Goal: Communication & Community: Answer question/provide support

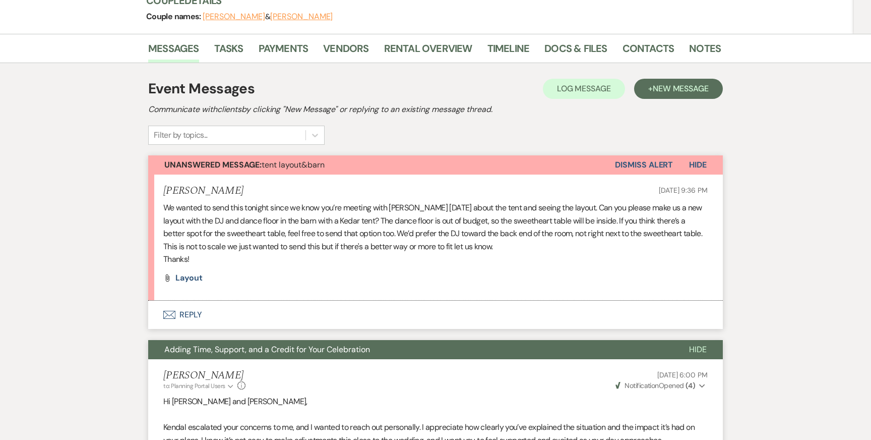
scroll to position [127, 0]
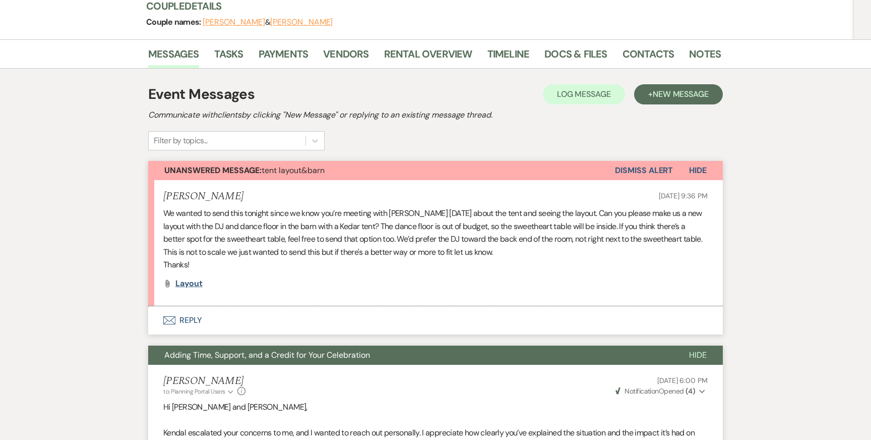
click at [183, 282] on span "layout" at bounding box center [188, 283] width 27 height 11
click at [483, 252] on p "We wanted to send this tonight since we know you’re meeting with [PERSON_NAME] …" at bounding box center [435, 232] width 544 height 51
click at [214, 323] on button "Envelope Reply" at bounding box center [435, 320] width 575 height 28
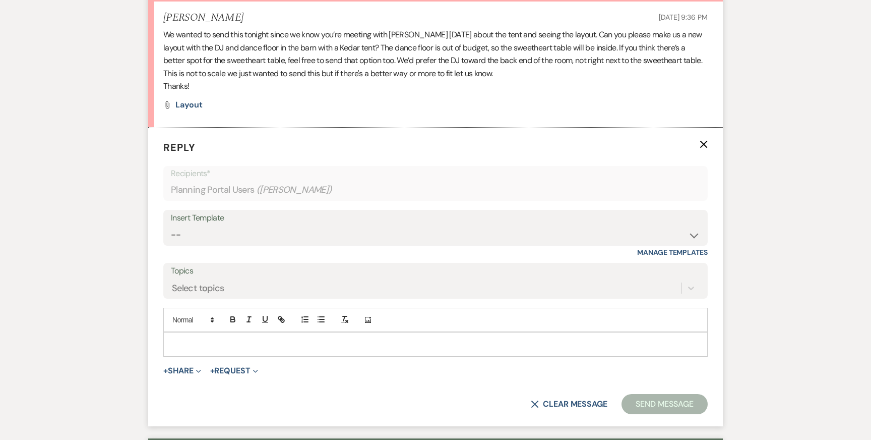
scroll to position [365, 0]
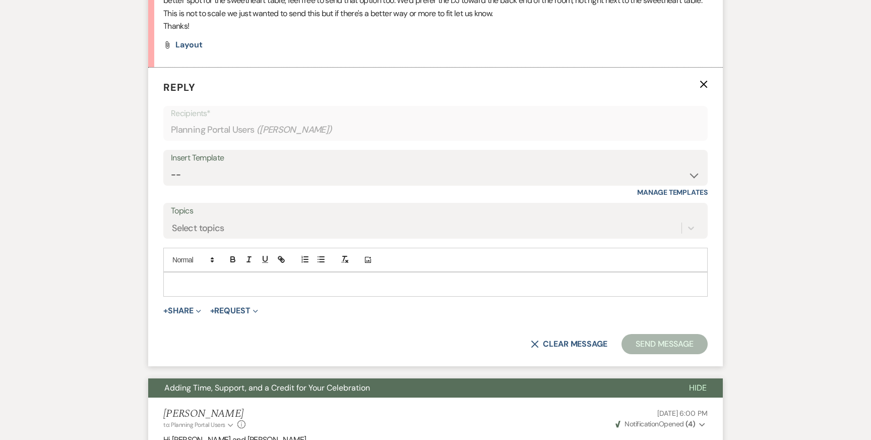
click at [253, 287] on p at bounding box center [435, 283] width 528 height 11
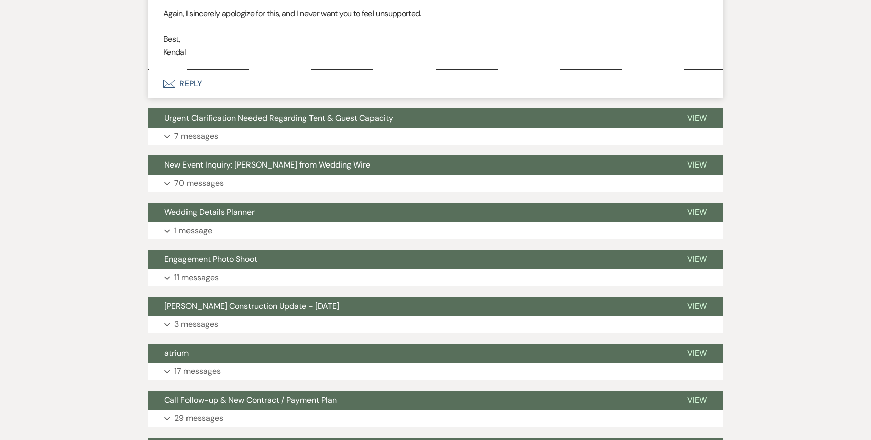
scroll to position [5164, 0]
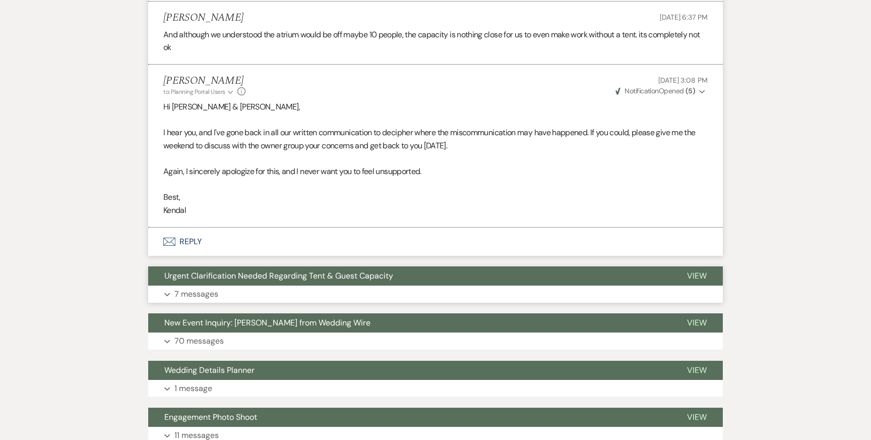
click at [245, 290] on button "Expand 7 messages" at bounding box center [435, 293] width 575 height 17
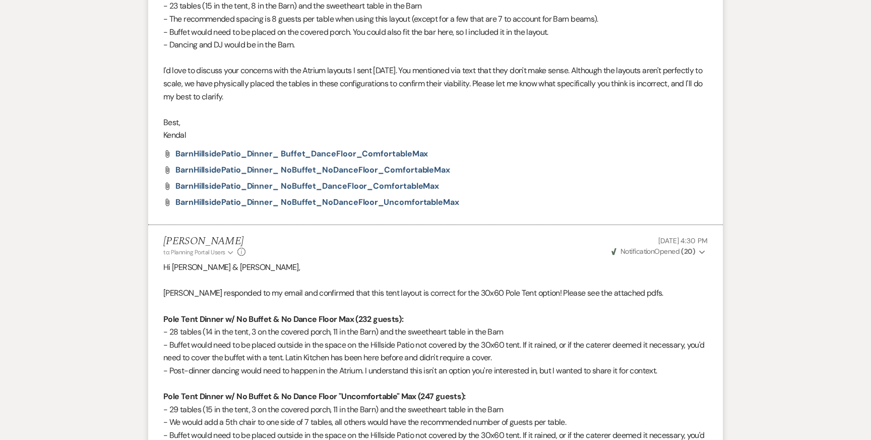
scroll to position [7966, 0]
click at [286, 181] on span "BarnHillsidePatio_Dinner_ NoBuffet_DanceFloor_ComfortableMax" at bounding box center [307, 186] width 264 height 11
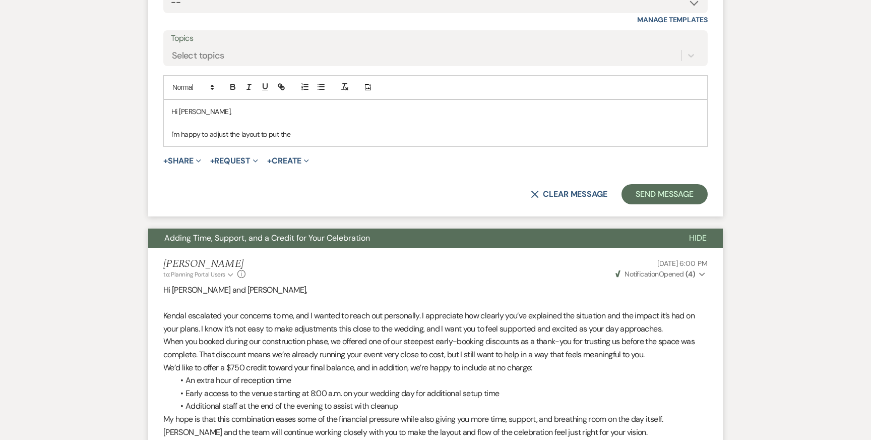
scroll to position [0, 0]
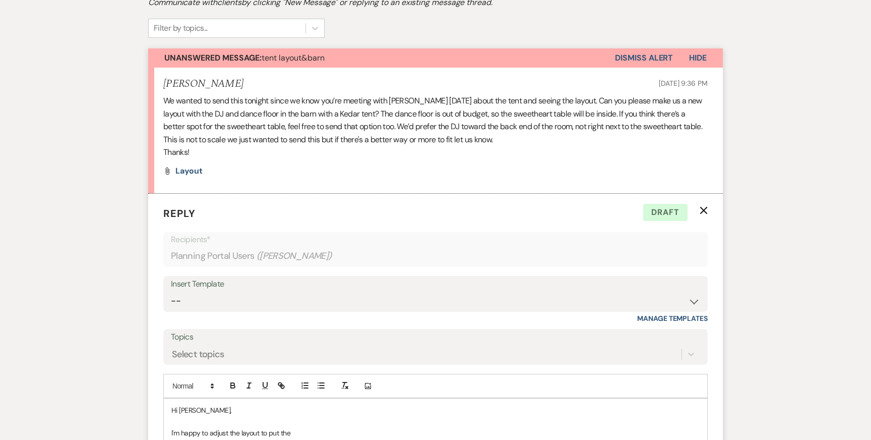
click at [413, 413] on p "Hi [PERSON_NAME]," at bounding box center [435, 409] width 528 height 11
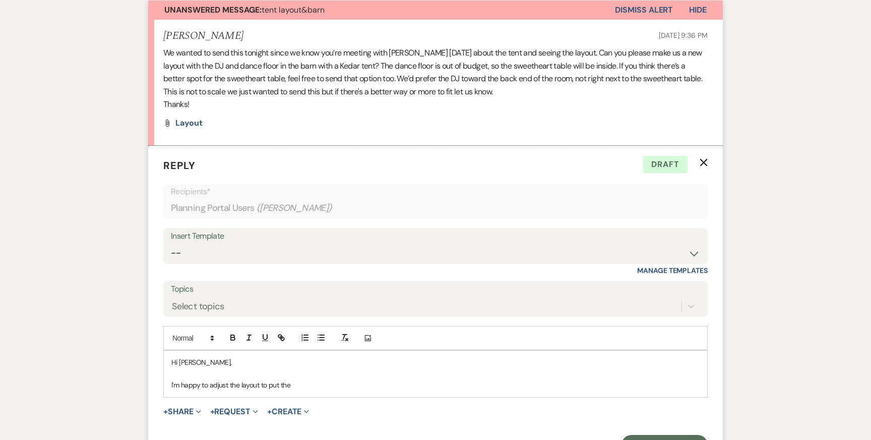
scroll to position [308, 0]
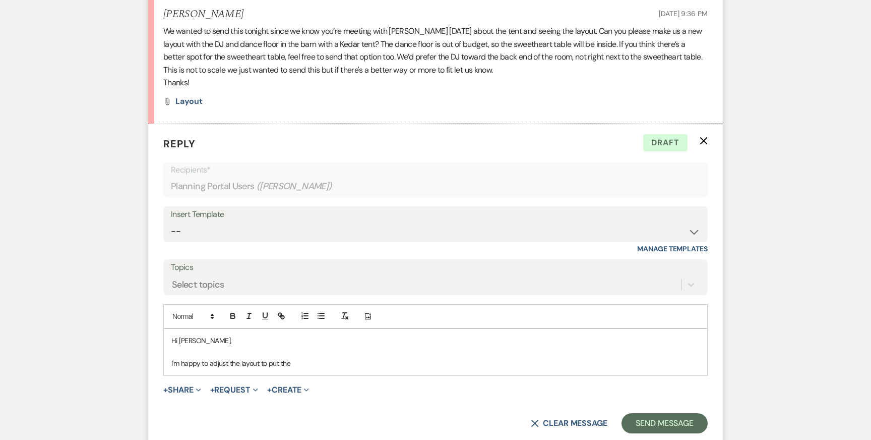
click at [377, 359] on p "I'm happy to adjust the layout to put the" at bounding box center [435, 362] width 528 height 11
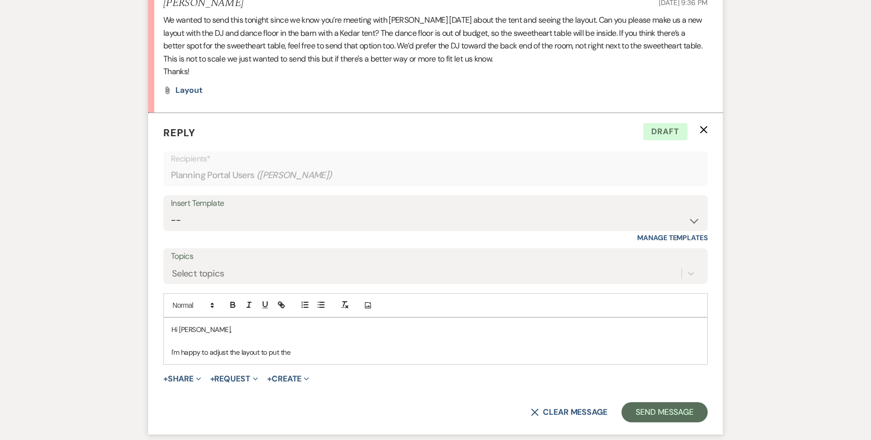
scroll to position [322, 0]
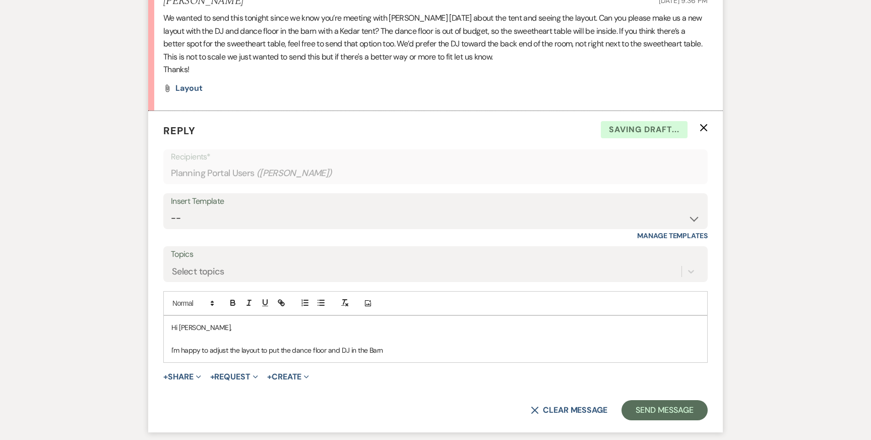
click at [340, 349] on p "I'm happy to adjust the layout to put the dance floor and DJ in the Barn" at bounding box center [435, 349] width 528 height 11
click at [441, 347] on p "I'm happy to adjust the layout to put the dance floor, sweetheart table and DJ …" at bounding box center [435, 349] width 528 height 11
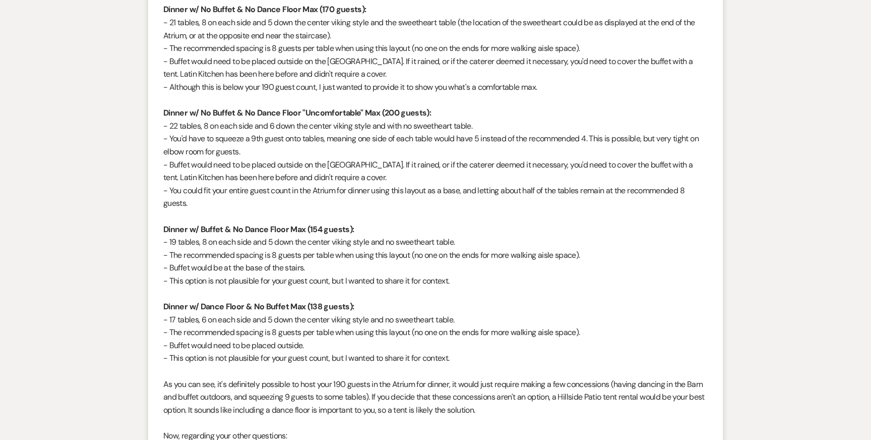
scroll to position [6175, 0]
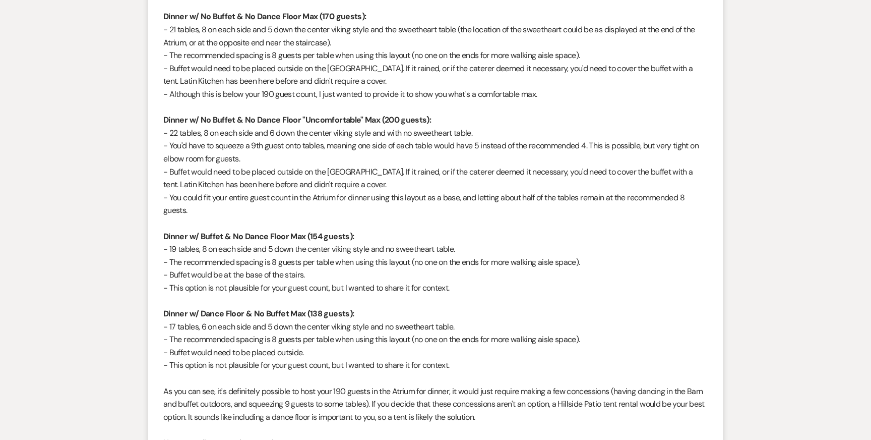
click at [344, 224] on p at bounding box center [435, 223] width 544 height 13
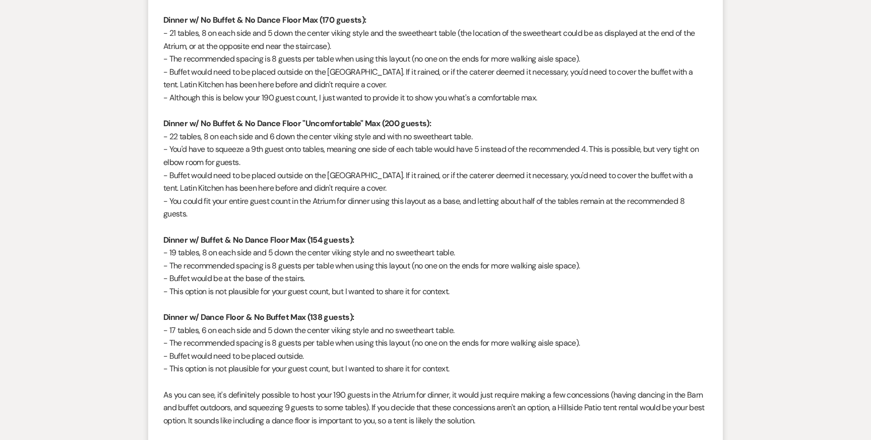
scroll to position [6174, 0]
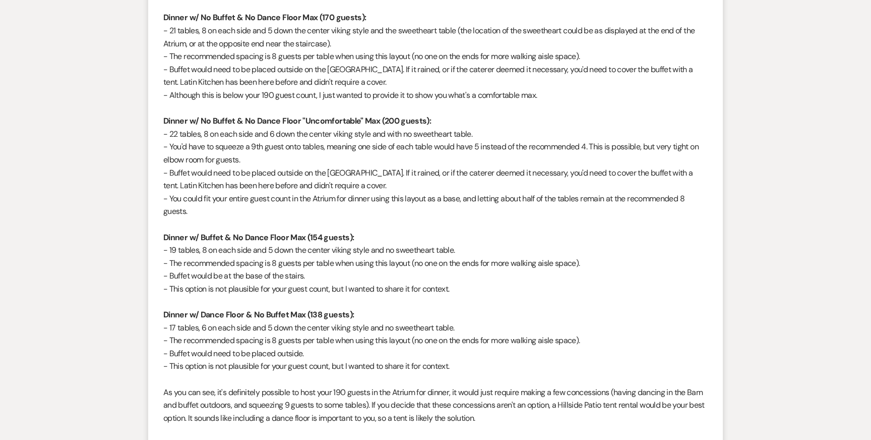
click at [164, 314] on strong "Dinner w/ Dance Floor & No Buffet Max (138 guests):" at bounding box center [258, 314] width 191 height 11
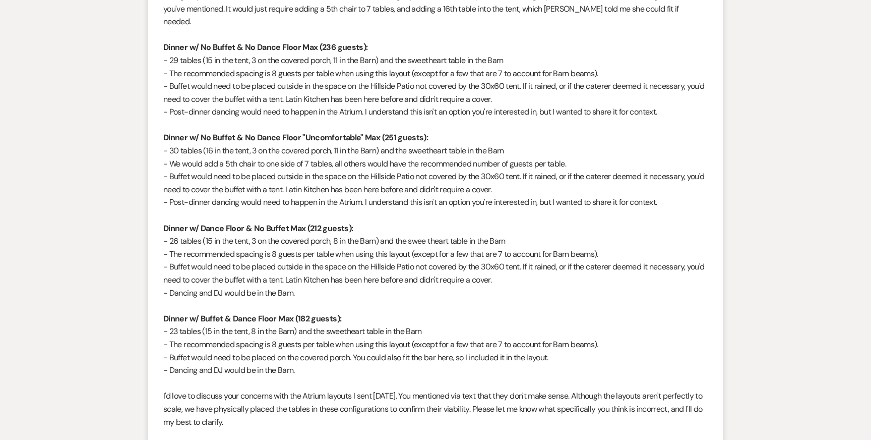
scroll to position [7642, 0]
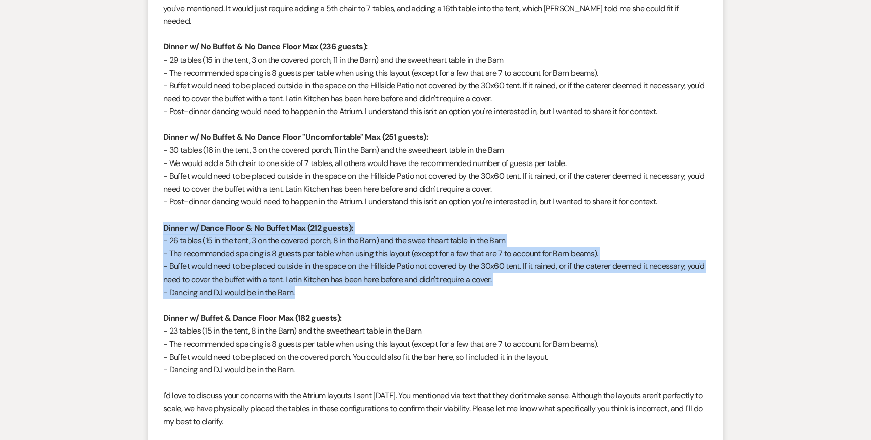
drag, startPoint x: 163, startPoint y: 201, endPoint x: 312, endPoint y: 268, distance: 162.9
click at [312, 268] on div "[PERSON_NAME] & [PERSON_NAME], I apologize for the frustration the unclear capa…" at bounding box center [435, 98] width 544 height 735
copy div "Dinner w/ Dance Floor & No Buffet Max (212 guests): - 26 tables (15 in the tent…"
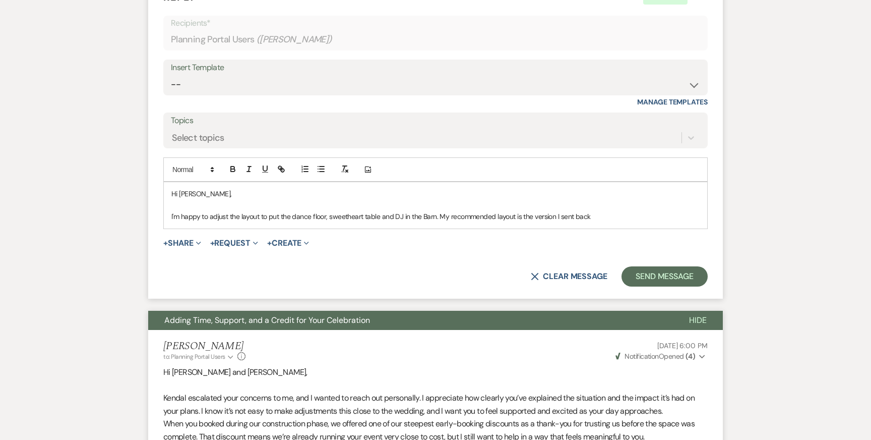
scroll to position [458, 0]
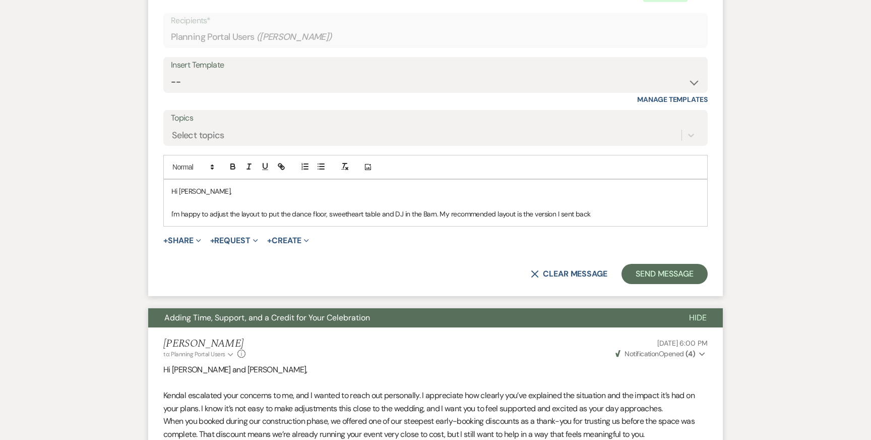
click at [611, 219] on div "Hi [PERSON_NAME], I'm happy to adjust the layout to put the dance floor, sweeth…" at bounding box center [435, 202] width 543 height 46
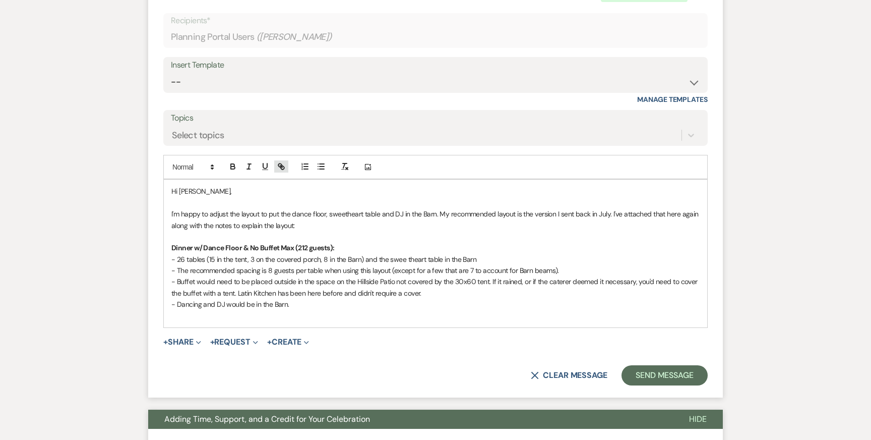
click at [283, 166] on icon "button" at bounding box center [283, 168] width 4 height 4
click at [198, 341] on icon "Expand" at bounding box center [198, 342] width 5 height 5
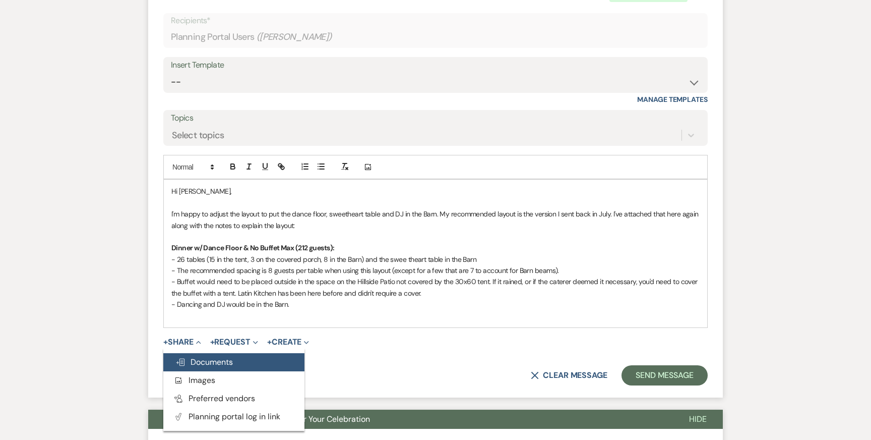
click at [211, 364] on span "Doc Upload Documents" at bounding box center [203, 361] width 57 height 11
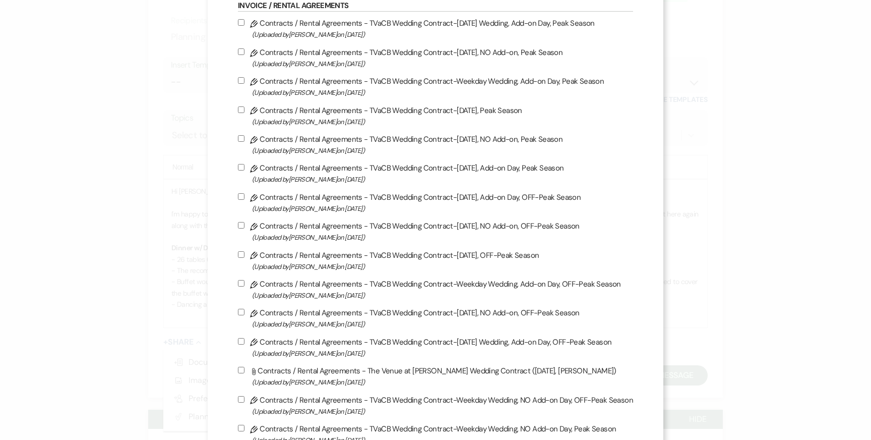
scroll to position [0, 0]
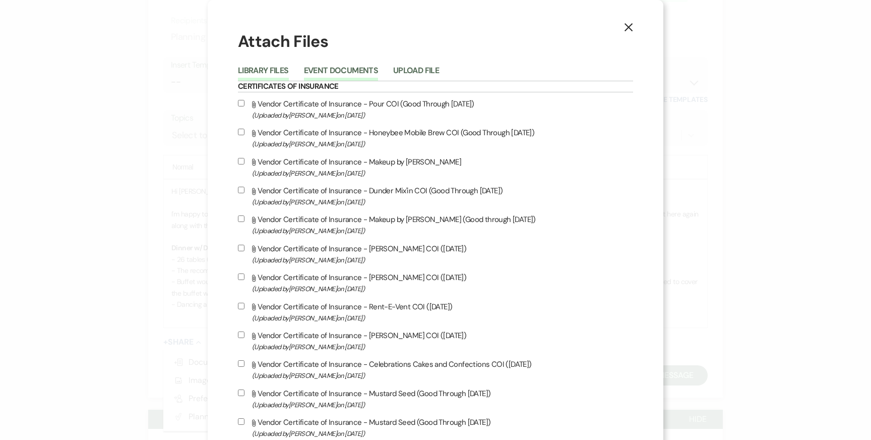
click at [358, 75] on button "Event Documents" at bounding box center [341, 74] width 74 height 14
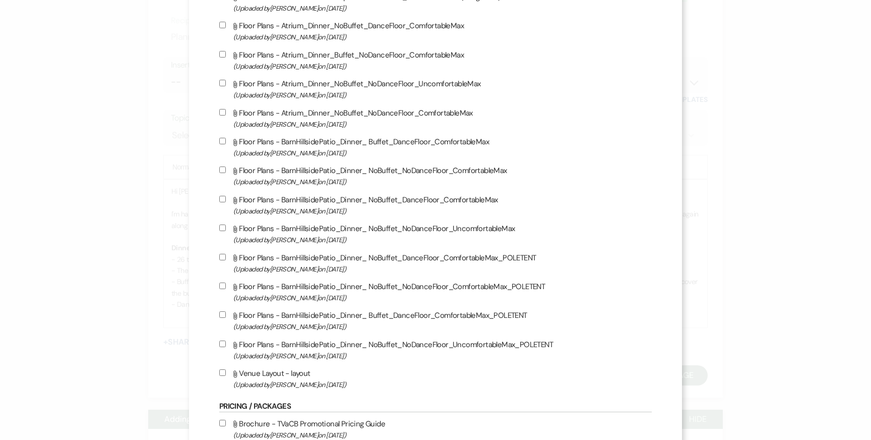
scroll to position [450, 0]
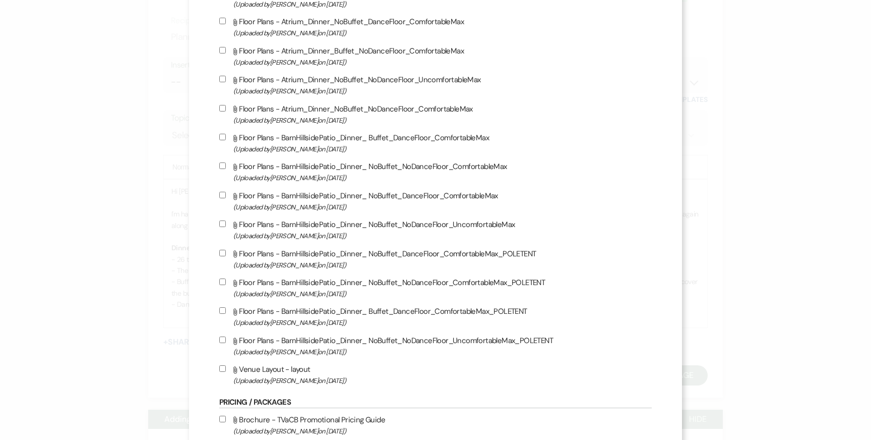
click at [416, 201] on label "Attach File Floor Plans - BarnHillsidePatio_Dinner_ NoBuffet_DanceFloor_Comfort…" at bounding box center [435, 201] width 432 height 24
click at [226, 198] on input "Attach File Floor Plans - BarnHillsidePatio_Dinner_ NoBuffet_DanceFloor_Comfort…" at bounding box center [222, 195] width 7 height 7
checkbox input "true"
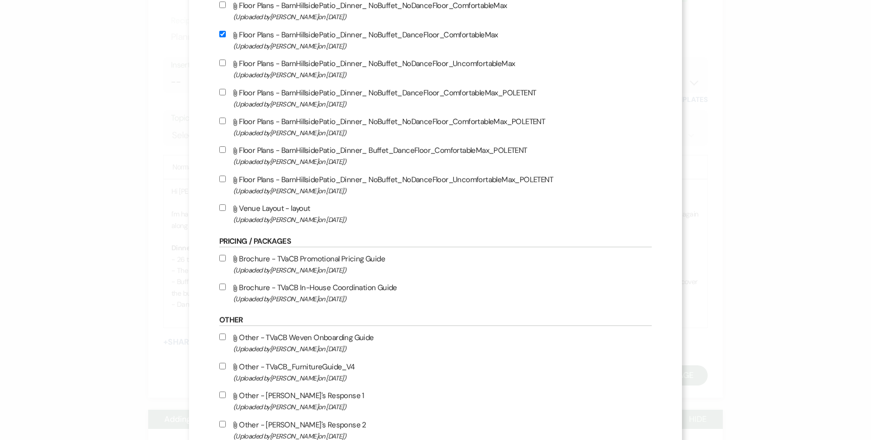
scroll to position [681, 0]
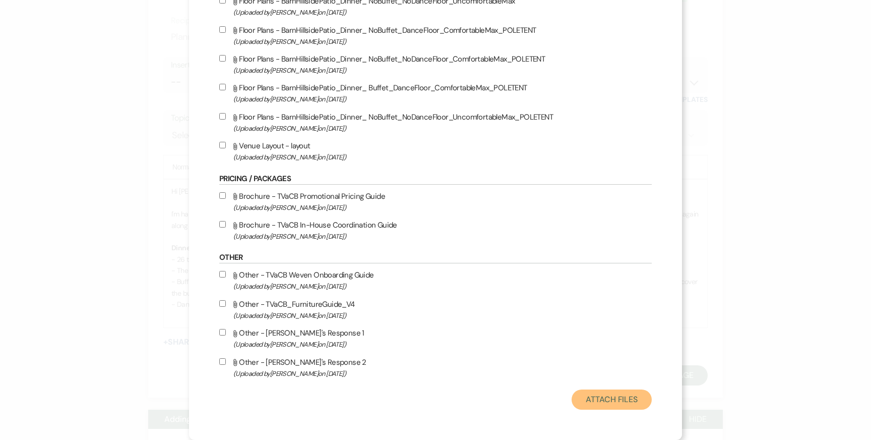
click at [596, 398] on button "Attach Files" at bounding box center [612, 399] width 80 height 20
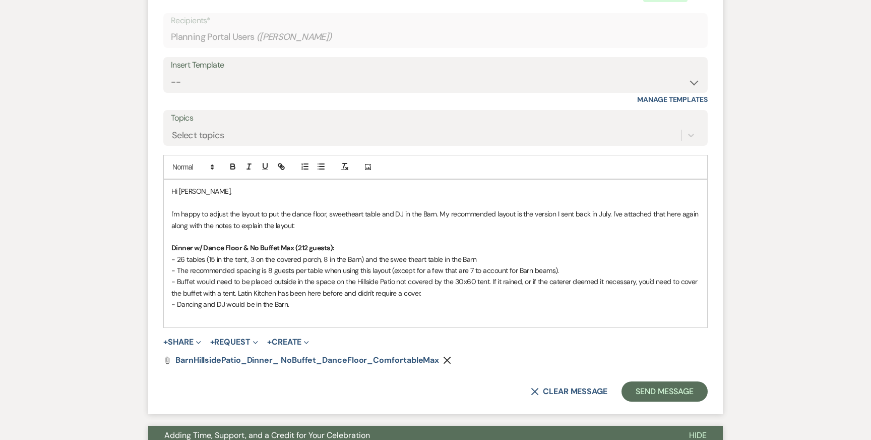
click at [589, 228] on p "I'm happy to adjust the layout to put the dance floor, sweetheart table and DJ …" at bounding box center [435, 219] width 528 height 23
click at [611, 214] on p "I'm happy to adjust the layout to put the dance floor, sweetheart table and DJ …" at bounding box center [435, 219] width 528 height 23
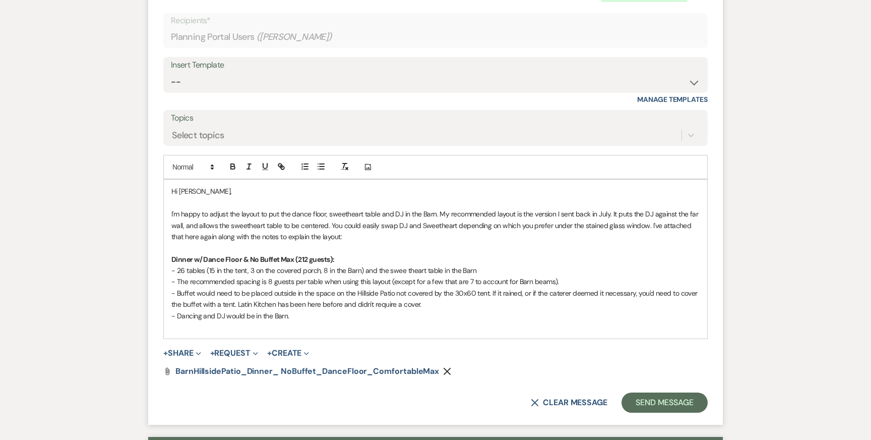
click at [389, 225] on p "I'm happy to adjust the layout to put the dance floor, sweetheart table and DJ …" at bounding box center [435, 225] width 528 height 34
click at [387, 243] on p at bounding box center [435, 247] width 528 height 11
click at [347, 325] on p at bounding box center [435, 326] width 528 height 11
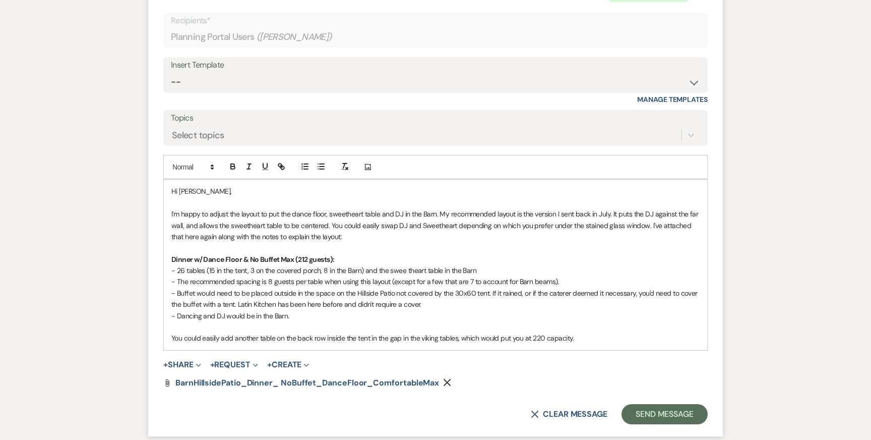
click at [333, 228] on p "I'm happy to adjust the layout to put the dance floor, sweetheart table and DJ …" at bounding box center [435, 225] width 528 height 34
click at [378, 298] on p "- Buffet would need to be placed outside in the space on the Hillside Patio not…" at bounding box center [435, 298] width 528 height 23
click at [508, 323] on p at bounding box center [435, 326] width 528 height 11
click at [617, 338] on p "You could easily add another table on the back row inside the tent in the gap i…" at bounding box center [435, 337] width 528 height 11
click at [609, 212] on p "I'm happy to adjust the layout to put the dance floor, sweetheart table and DJ …" at bounding box center [435, 225] width 528 height 34
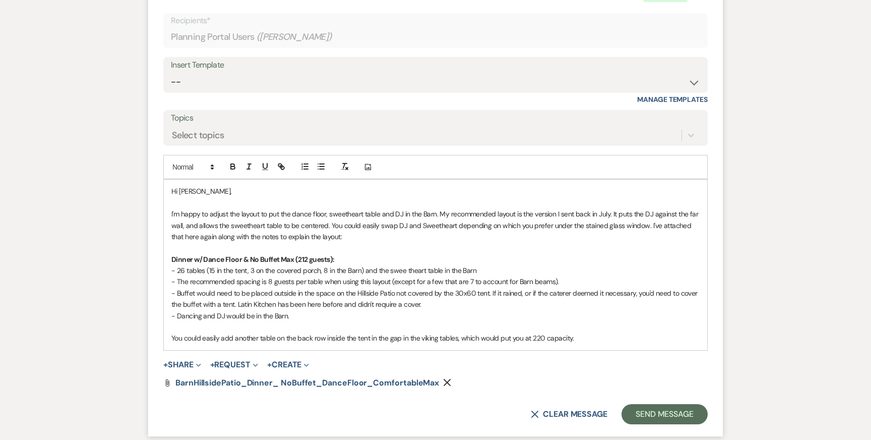
click at [612, 245] on p at bounding box center [435, 247] width 528 height 11
click at [609, 327] on p at bounding box center [435, 326] width 528 height 11
click at [605, 337] on p "You could easily add another table on the back row inside the tent in the gap i…" at bounding box center [435, 337] width 528 height 11
click at [555, 223] on p "I'm happy to adjust the layout to put the dance floor, sweetheart table and DJ …" at bounding box center [435, 225] width 528 height 34
click at [523, 269] on p "- 26 tables (15 in the tent, 3 on the covered porch, 8 in the Barn) and the swe…" at bounding box center [435, 270] width 528 height 11
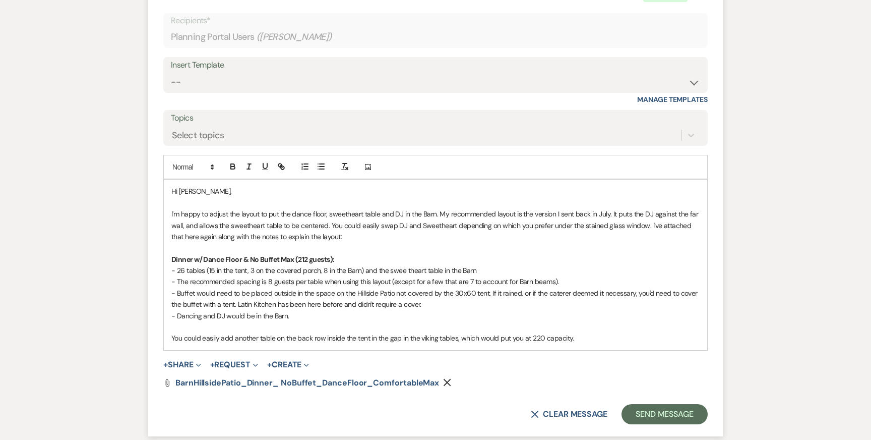
click at [405, 272] on span "- 26 tables (15 in the tent, 3 on the covered porch, 8 in the Barn) and the swe…" at bounding box center [323, 270] width 305 height 9
click at [448, 230] on p "I'm happy to adjust the layout to put the dance floor, sweetheart table and DJ …" at bounding box center [435, 225] width 528 height 34
click at [460, 328] on p at bounding box center [435, 326] width 528 height 11
click at [455, 336] on p "You could easily add another table on the back row inside the tent in the gap i…" at bounding box center [435, 337] width 528 height 11
click at [622, 337] on p "You could easily add another table on the back row inside the tent in the gap i…" at bounding box center [435, 337] width 528 height 11
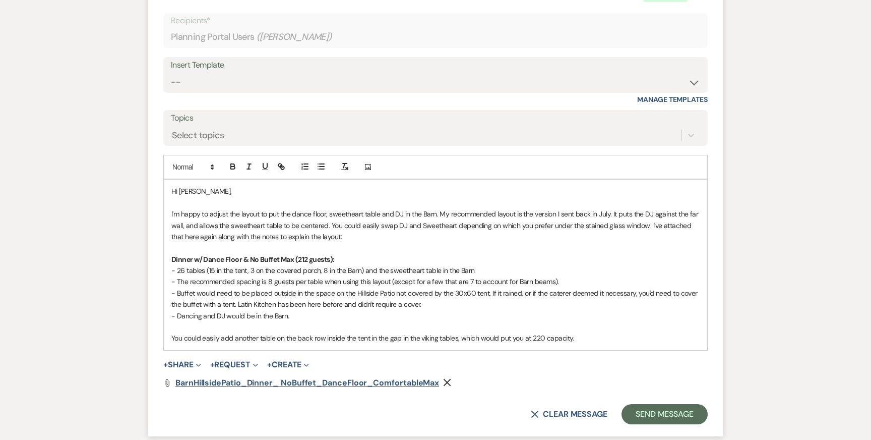
click at [378, 383] on span "BarnHillsidePatio_Dinner_ NoBuffet_DanceFloor_ComfortableMax" at bounding box center [307, 382] width 264 height 11
click at [503, 302] on p "- Buffet would need to be placed outside in the space on the Hillside Patio not…" at bounding box center [435, 298] width 528 height 23
click at [603, 338] on p "You could easily add another table on the back row inside the tent in the gap i…" at bounding box center [435, 337] width 528 height 11
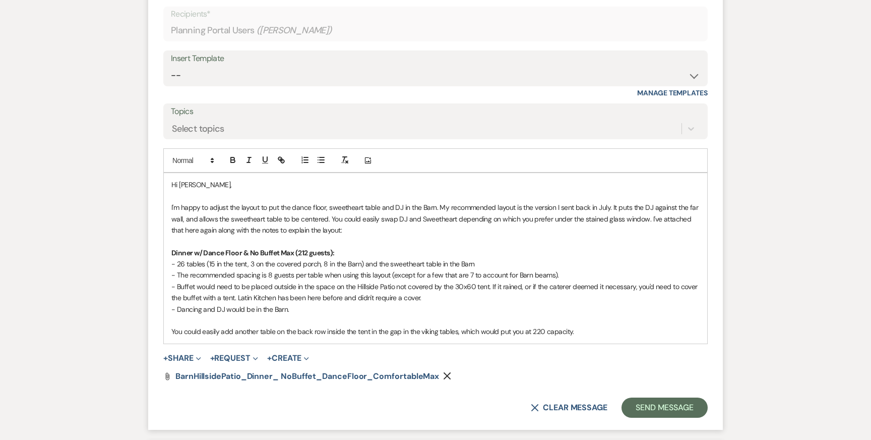
scroll to position [465, 0]
click at [452, 310] on p "- Dancing and DJ would be in the Barn." at bounding box center [435, 308] width 528 height 11
click at [583, 321] on p at bounding box center [435, 319] width 528 height 11
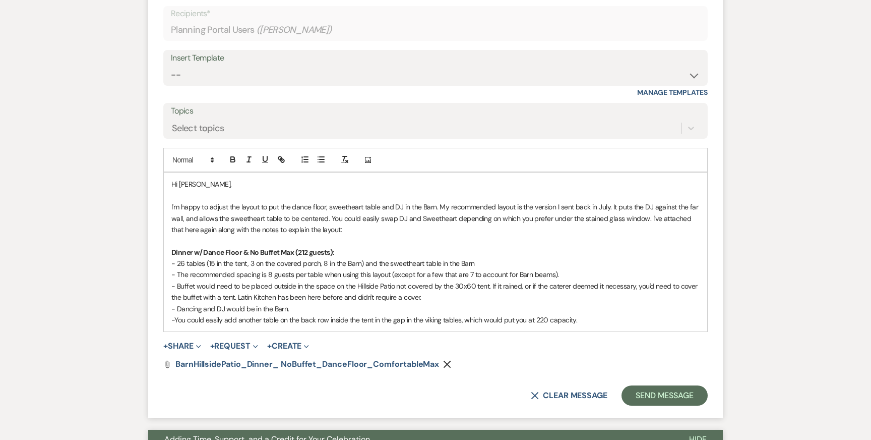
click at [587, 323] on p "- You could easily add another table on the back row inside the tent in the gap…" at bounding box center [435, 319] width 528 height 11
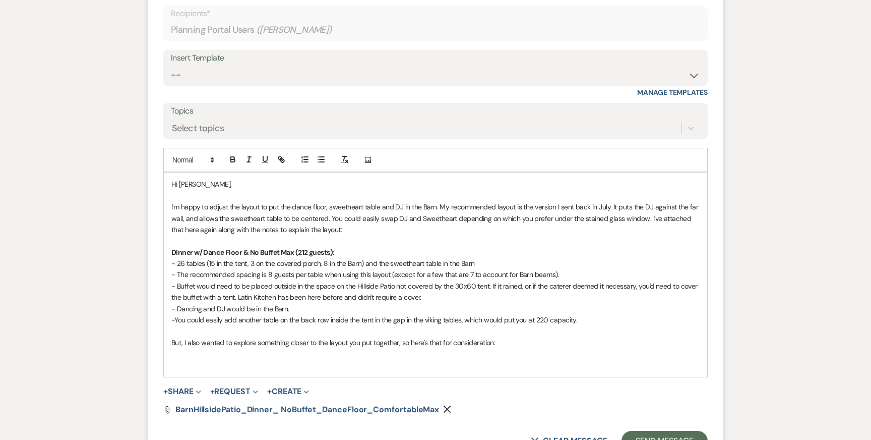
click at [172, 250] on strong "Dinner w/ Dance Floor & No Buffet Max (212 guests):" at bounding box center [252, 251] width 163 height 9
click at [381, 251] on strong "Recommended Dinner w/ Dance Floor & No Buffet Max (212 guests):" at bounding box center [278, 251] width 214 height 9
click at [303, 353] on p at bounding box center [435, 353] width 528 height 11
drag, startPoint x: 396, startPoint y: 251, endPoint x: 111, endPoint y: 253, distance: 284.8
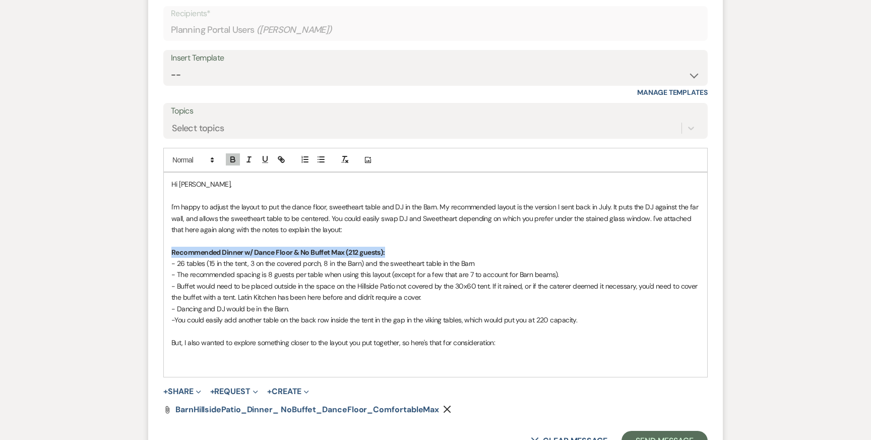
copy strong "Recommended Dinner w/ Dance Floor & No Buffet Max (212 guests):"
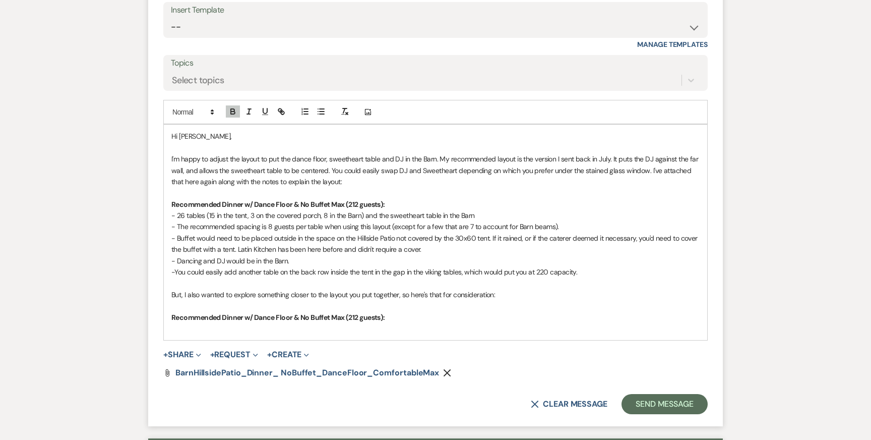
scroll to position [526, 0]
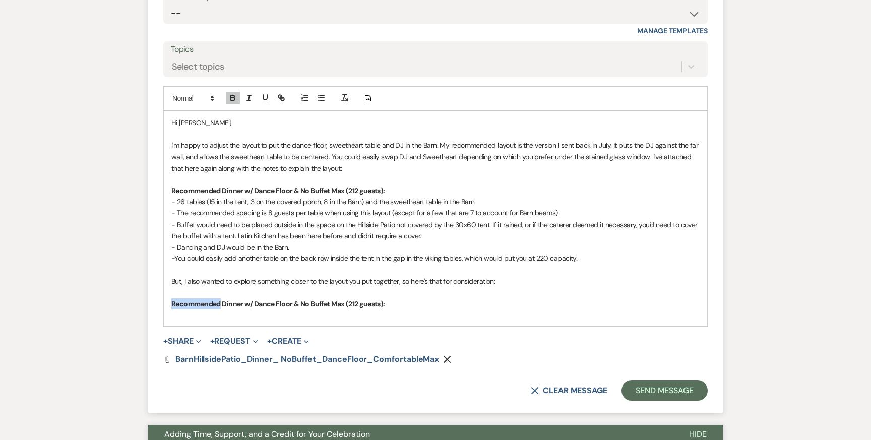
drag, startPoint x: 221, startPoint y: 303, endPoint x: 159, endPoint y: 303, distance: 61.5
click at [159, 303] on form "Reply X Saving draft... Recipients* Planning Portal Users ( [PERSON_NAME] ) Ins…" at bounding box center [435, 159] width 575 height 507
click at [339, 302] on strong "Alternate Dinner w/ Dance Floor & No Buffet Max (212 guests):" at bounding box center [268, 303] width 195 height 9
click at [414, 303] on p "Alternate Dinner w/ Dance Floor & No Buffet Max (221 guests):" at bounding box center [435, 303] width 528 height 11
drag, startPoint x: 581, startPoint y: 258, endPoint x: 159, endPoint y: 201, distance: 425.2
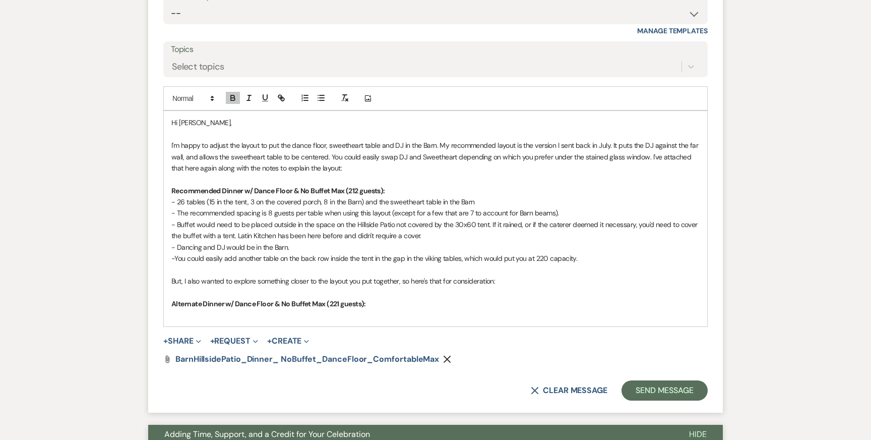
click at [160, 202] on form "Reply X Draft saved! Recipients* Planning Portal Users ( [PERSON_NAME] ) Insert…" at bounding box center [435, 159] width 575 height 507
copy div "- 26 tables (15 in the tent, 3 on the covered porch, 8 in the Barn) and the swe…"
click at [384, 302] on p "Alternate Dinner w/ Dance Floor & No Buffet Max (221 guests):" at bounding box center [435, 303] width 528 height 11
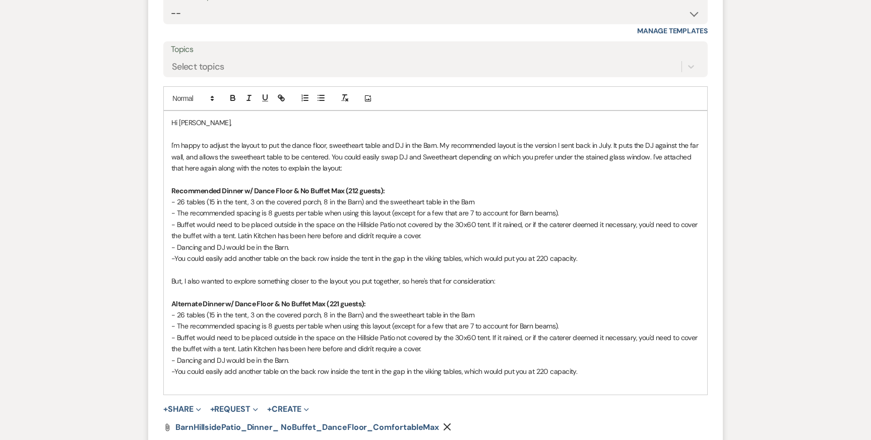
click at [183, 315] on span "- 26 tables (15 in the tent, 3 on the covered porch, 8 in the Barn) and the swe…" at bounding box center [322, 314] width 303 height 9
click at [213, 315] on span "- 27 tables (15 in the tent, 3 on the covered porch, 8 in the Barn) and the swe…" at bounding box center [322, 314] width 302 height 9
click at [253, 314] on span "- 27 tables (16 in the tent, 3 on the covered porch, 8 in the Barn) and the swe…" at bounding box center [322, 314] width 302 height 9
click at [325, 313] on span "- 27 tables (16 in the tent, 4 on the covered porch, 8 in the Barn) and the swe…" at bounding box center [322, 314] width 303 height 9
click at [270, 328] on span "- The recommended spacing is 8 guests per table when using this layout (except …" at bounding box center [365, 325] width 388 height 9
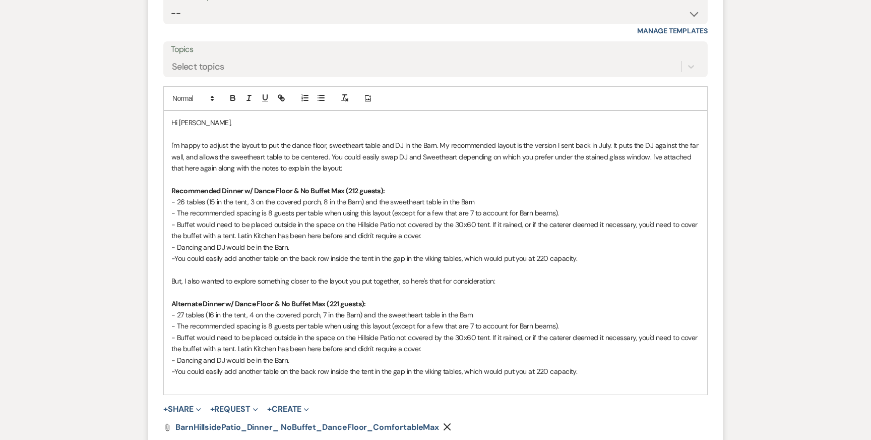
click at [467, 326] on span "- The recommended spacing is 8 guests per table when using this layout (except …" at bounding box center [365, 325] width 388 height 9
drag, startPoint x: 473, startPoint y: 326, endPoint x: 552, endPoint y: 325, distance: 79.2
click at [552, 325] on span "- The recommended spacing is 8 guests per table when using this layout (except …" at bounding box center [365, 325] width 389 height 9
click at [254, 328] on span "- The recommended spacing is 8 guests per table when using this layout (except …" at bounding box center [374, 325] width 407 height 9
click at [432, 326] on span "- The recommended spacing is 8 guests per table when using this layout (except …" at bounding box center [374, 325] width 407 height 9
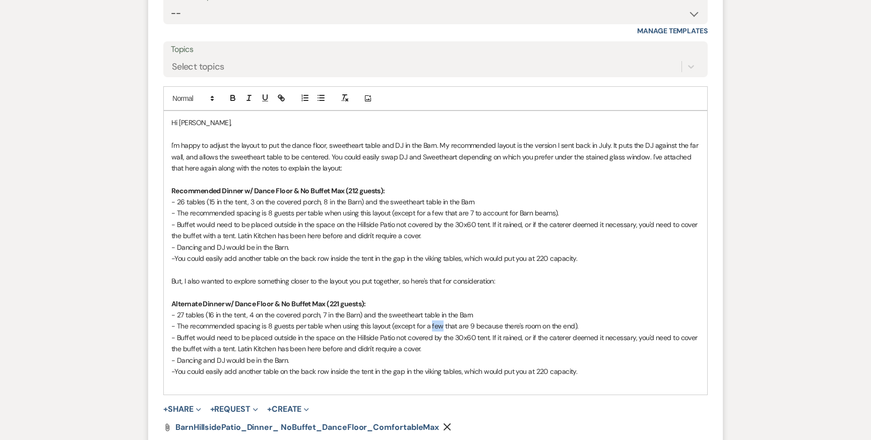
click at [432, 326] on span "- The recommended spacing is 8 guests per table when using this layout (except …" at bounding box center [374, 325] width 407 height 9
click at [197, 337] on span "- Buffet would need to be placed outside in the space on the Hillside Patio not…" at bounding box center [435, 343] width 528 height 20
click at [200, 346] on span "- Buffet would need to be placed outside in the space on the Hillside Patio not…" at bounding box center [435, 343] width 528 height 20
click at [205, 359] on span "- Dancing and DJ would be in the Barn." at bounding box center [230, 359] width 118 height 9
click at [319, 356] on p "- Dancing and DJ would be in the Barn." at bounding box center [435, 359] width 528 height 11
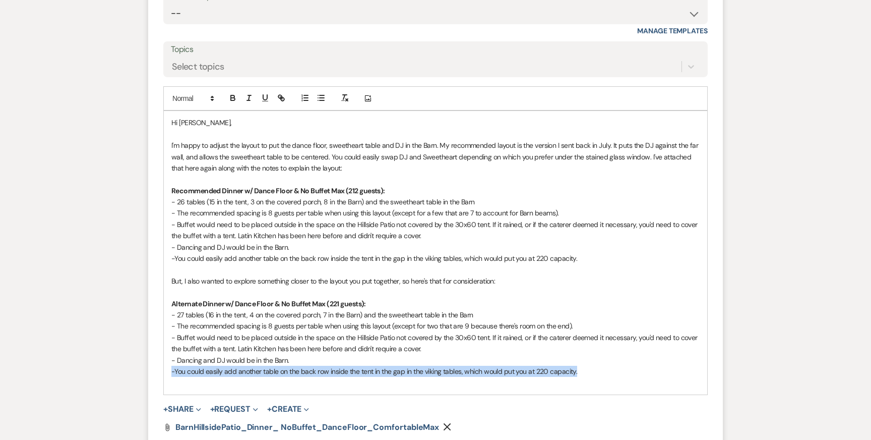
drag, startPoint x: 570, startPoint y: 371, endPoint x: 116, endPoint y: 367, distance: 453.2
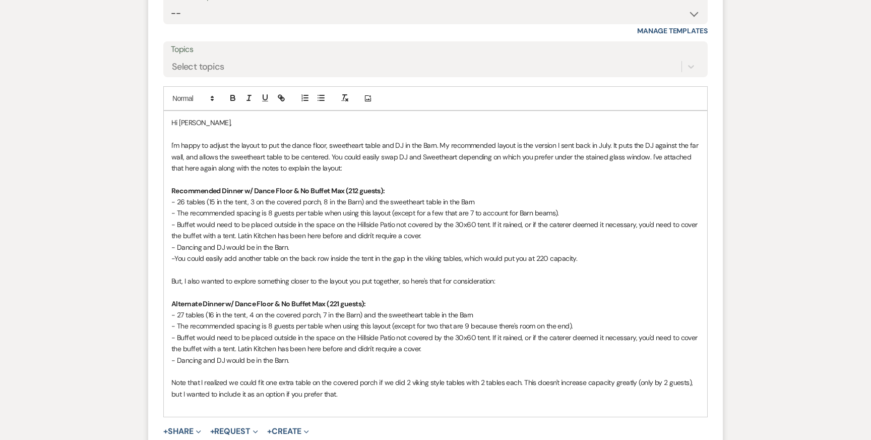
click at [171, 384] on div "Hi [PERSON_NAME], I'm happy to adjust the layout to put the dance floor, sweeth…" at bounding box center [435, 263] width 543 height 305
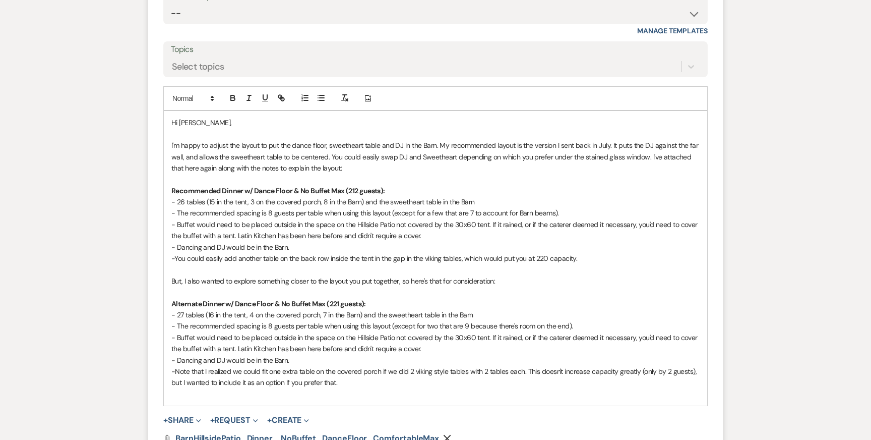
click at [413, 378] on p "- Note that I realized we could fit one extra table on the covered porch if we …" at bounding box center [435, 376] width 528 height 23
click at [255, 371] on p "- Note that I realized we could fit one extra table on the covered porch if we …" at bounding box center [435, 376] width 528 height 23
click at [357, 382] on p "- Note that I realized we can fit one extra table on the covered porch if we di…" at bounding box center [435, 376] width 528 height 23
click at [380, 336] on span "- Buffet would need to be placed outside in the space on the Hillside Patio not…" at bounding box center [435, 343] width 528 height 20
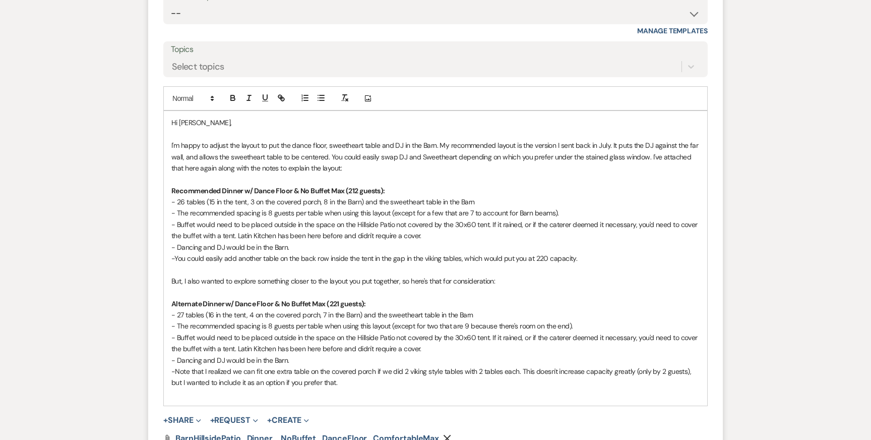
click at [374, 383] on p "- Note that I realized we can fit one extra table on the covered porch if we di…" at bounding box center [435, 376] width 528 height 23
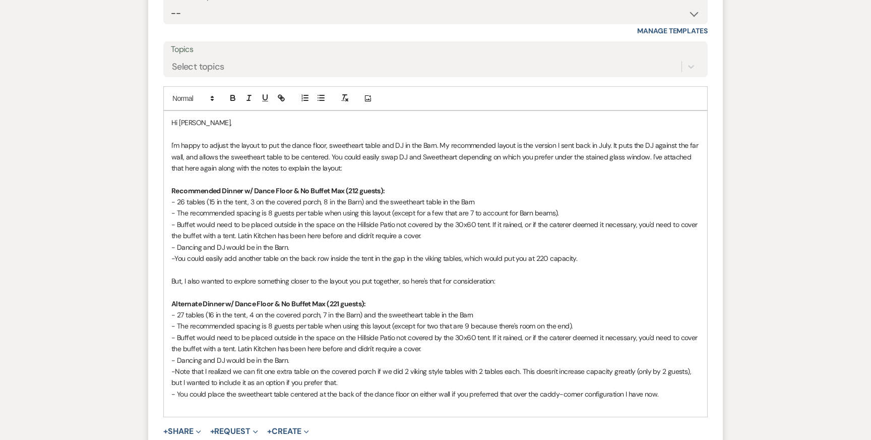
click at [424, 394] on p "- You could place the sweetheart table centered at the back of the dance floor …" at bounding box center [435, 393] width 528 height 11
click at [479, 332] on p "- Buffet would need to be placed outside in the space on the Hillside Patio not…" at bounding box center [435, 343] width 528 height 23
click at [675, 395] on p "- You could place the sweetheart table centered at the back of the dance floor …" at bounding box center [435, 393] width 528 height 11
click at [394, 283] on p "But, I also wanted to explore something closer to the layout you put together, …" at bounding box center [435, 280] width 528 height 11
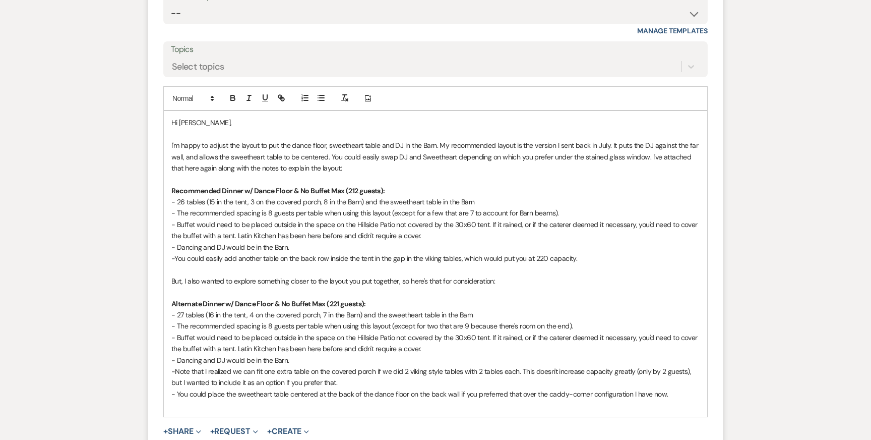
click at [412, 364] on p "- Dancing and DJ would be in the Barn." at bounding box center [435, 359] width 528 height 11
click at [419, 389] on p "- You could place the sweetheart table centered at the back of the dance floor …" at bounding box center [435, 393] width 528 height 11
click at [483, 257] on p "- You could easily add another table on the back row inside the tent in the gap…" at bounding box center [435, 258] width 528 height 11
click at [584, 259] on p "- You could easily add another table on the back row inside the tent in the gap…" at bounding box center [435, 258] width 528 height 11
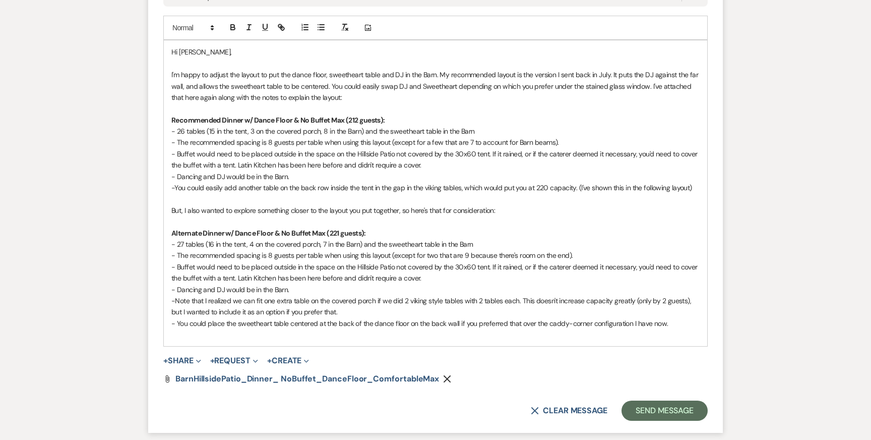
scroll to position [596, 0]
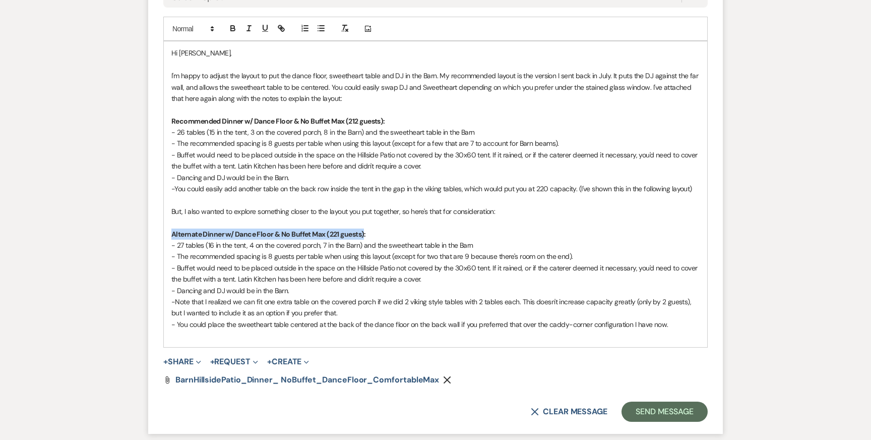
drag, startPoint x: 364, startPoint y: 234, endPoint x: 118, endPoint y: 238, distance: 246.5
click at [332, 294] on p "- Dancing and DJ would be in the Barn." at bounding box center [435, 290] width 528 height 11
click at [363, 322] on p "- You could place the sweetheart table centered at the back of the dance floor …" at bounding box center [435, 324] width 528 height 11
drag, startPoint x: 364, startPoint y: 232, endPoint x: 155, endPoint y: 232, distance: 208.7
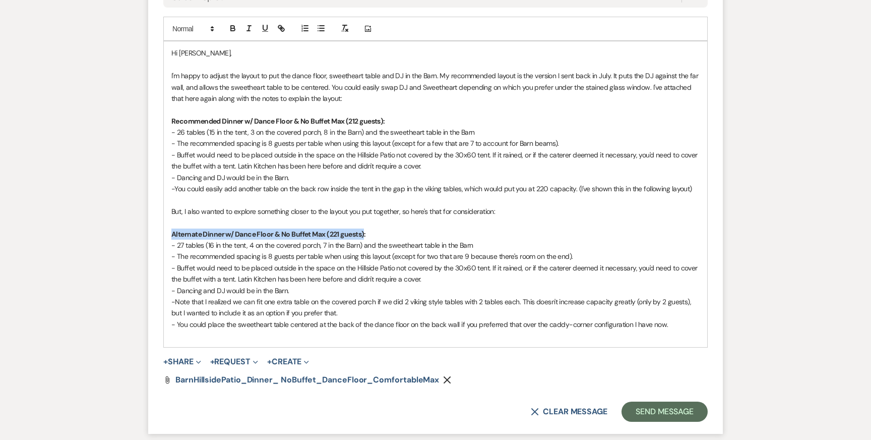
click at [155, 232] on form "Reply X Draft Recipients* Planning Portal Users ( [PERSON_NAME] ) Insert Templa…" at bounding box center [435, 135] width 575 height 597
click at [304, 160] on p "- Buffet would need to be placed outside in the space on the Hillside Patio not…" at bounding box center [435, 160] width 528 height 23
click at [336, 305] on p "- Note that I realized we can fit one extra table on the covered porch if we di…" at bounding box center [435, 307] width 528 height 23
click at [347, 319] on p "- You could place the sweetheart table centered at the back of the dance floor …" at bounding box center [435, 324] width 528 height 11
click at [354, 327] on p "- You could place the sweetheart table centered at the back of the dance floor …" at bounding box center [435, 324] width 528 height 11
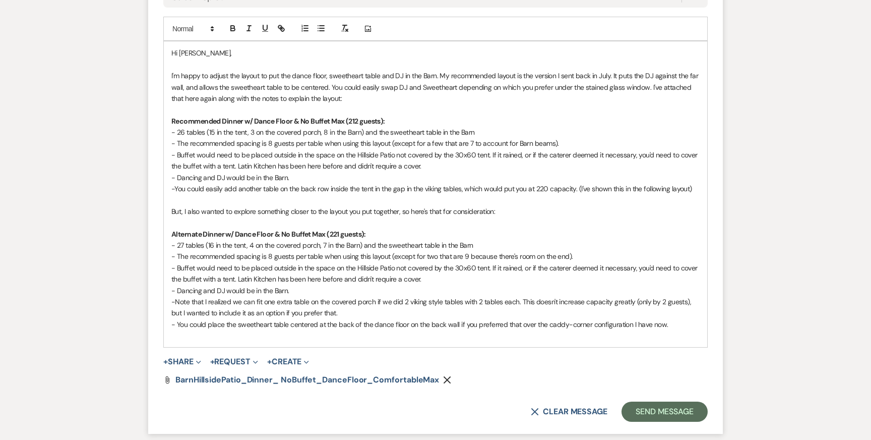
click at [379, 183] on p "- You could easily add another table on the back row inside the tent in the gap…" at bounding box center [435, 188] width 528 height 11
click at [200, 361] on icon "Expand" at bounding box center [198, 361] width 5 height 5
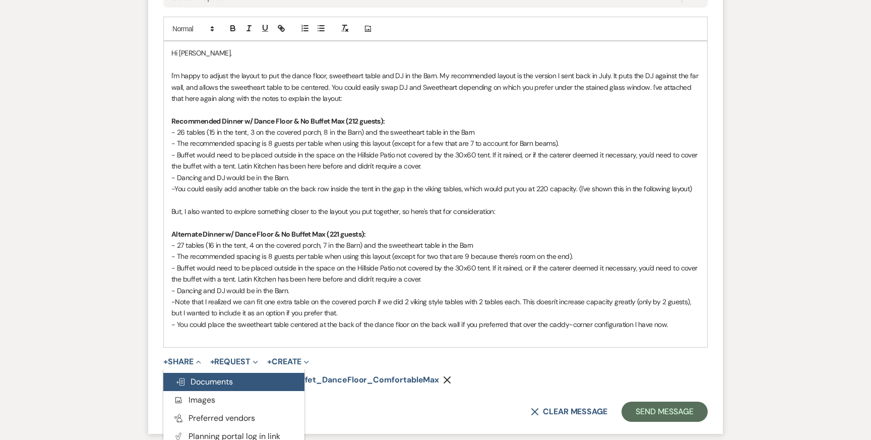
click at [209, 381] on span "Doc Upload Documents" at bounding box center [203, 381] width 57 height 11
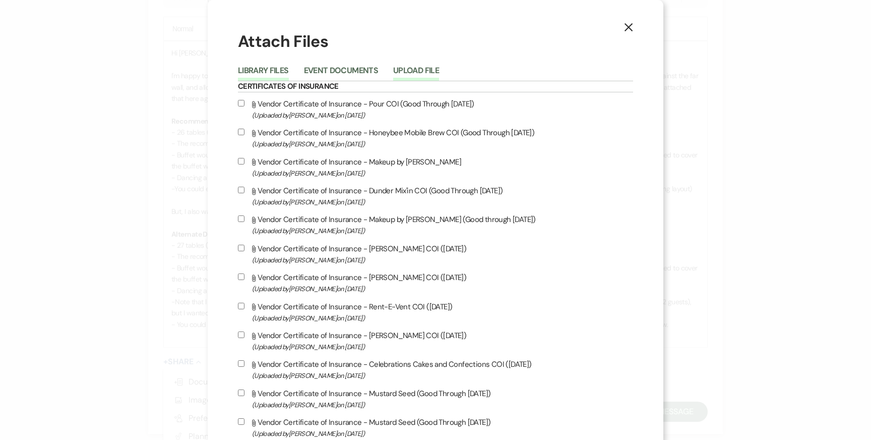
click at [430, 70] on button "Upload File" at bounding box center [416, 74] width 46 height 14
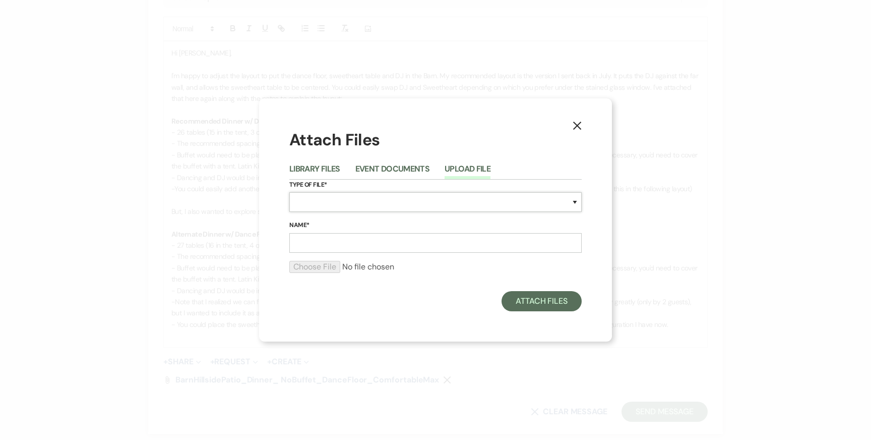
click at [358, 203] on select "Special Event Insurance Vendor Certificate of Insurance Contracts / Rental Agre…" at bounding box center [435, 202] width 292 height 20
select select "24"
click at [323, 246] on input "Name*" at bounding box center [435, 243] width 292 height 20
click at [292, 245] on input "BarnHillsidePatio_Dinner_NoBuffet_DanceFloor_ComfortableMax" at bounding box center [435, 243] width 292 height 20
type input "Alternate_BarnHillsidePatio_Dinner_NoBuffet_DanceFloor_ComfortableMax"
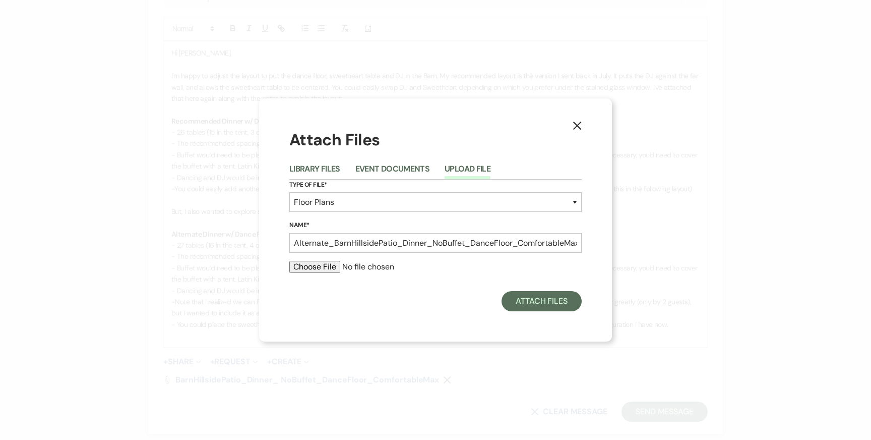
click at [306, 264] on input "file" at bounding box center [435, 267] width 292 height 12
type input "C:\fakepath\Barn_Tented Hillside Patio Reception Layout_ ([DATE], [PERSON_NAME]…"
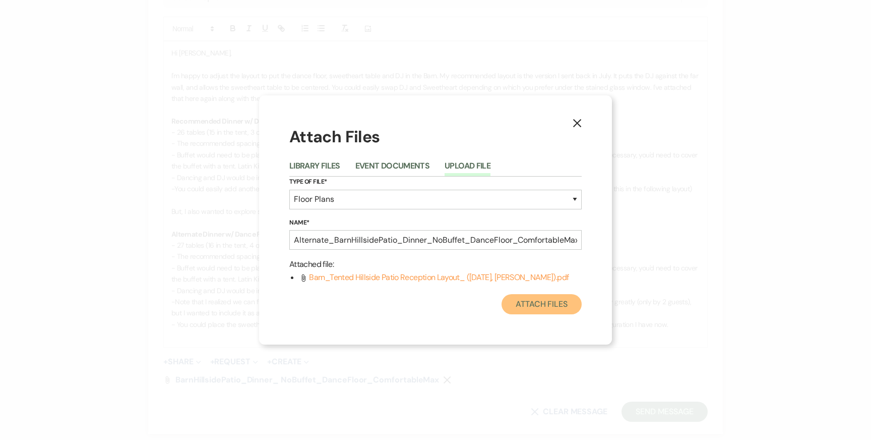
click at [532, 304] on button "Attach Files" at bounding box center [542, 304] width 80 height 20
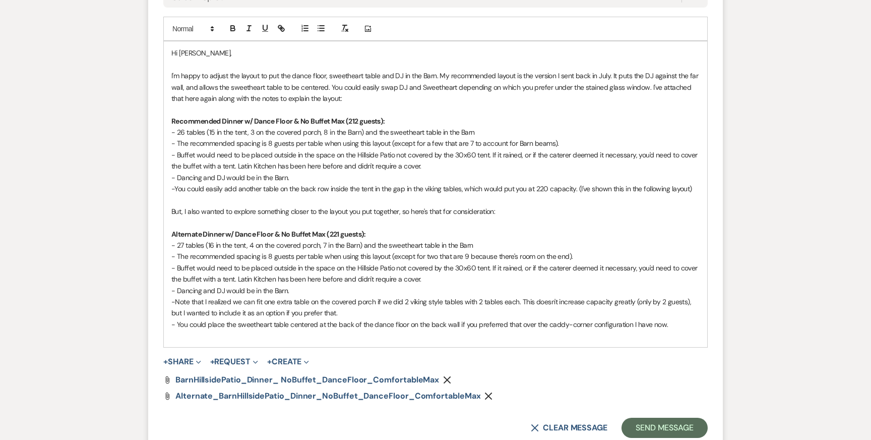
click at [483, 232] on p "Alternate Dinner w/ Dance Floor & No Buffet Max (221 guests):" at bounding box center [435, 233] width 528 height 11
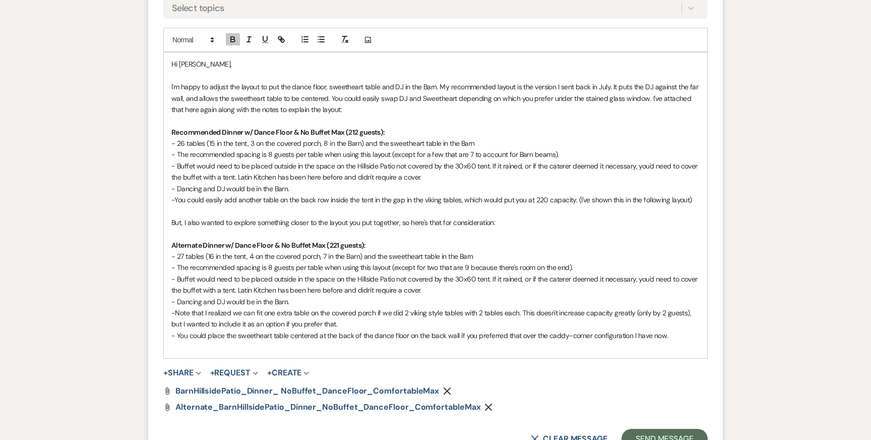
scroll to position [584, 0]
click at [481, 179] on p "- Buffet would need to be placed outside in the space on the Hillside Patio not…" at bounding box center [435, 172] width 528 height 23
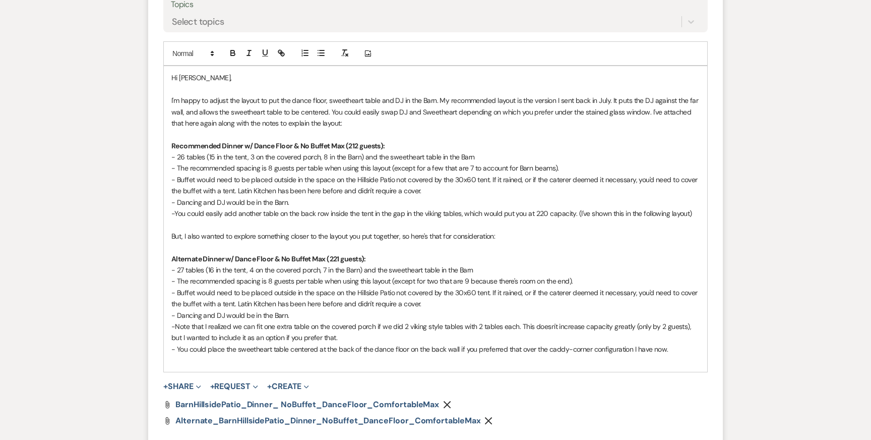
scroll to position [572, 0]
click at [435, 104] on p "I'm happy to adjust the layout to put the dance floor, sweetheart table and DJ …" at bounding box center [435, 111] width 528 height 34
click at [441, 132] on p at bounding box center [435, 133] width 528 height 11
click at [334, 87] on p at bounding box center [435, 88] width 528 height 11
click at [348, 124] on p "I'm happy to adjust the layout to put the dance floor, sweetheart table and DJ …" at bounding box center [435, 111] width 528 height 34
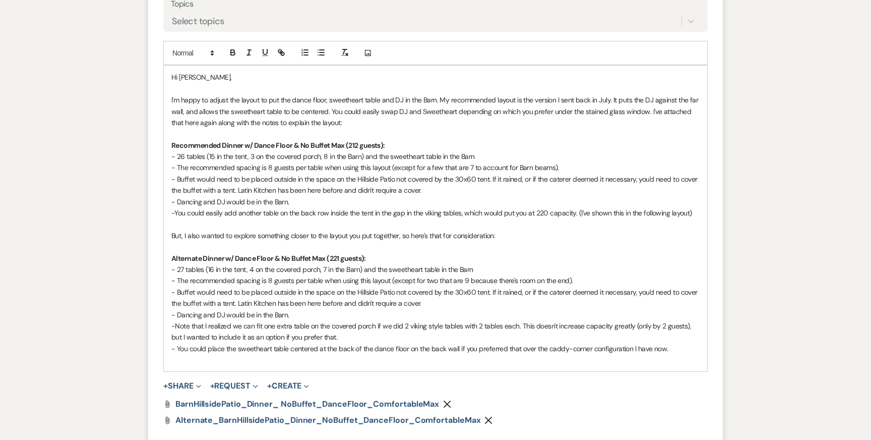
click at [540, 234] on p "But, I also wanted to explore something closer to the layout you put together, …" at bounding box center [435, 235] width 528 height 11
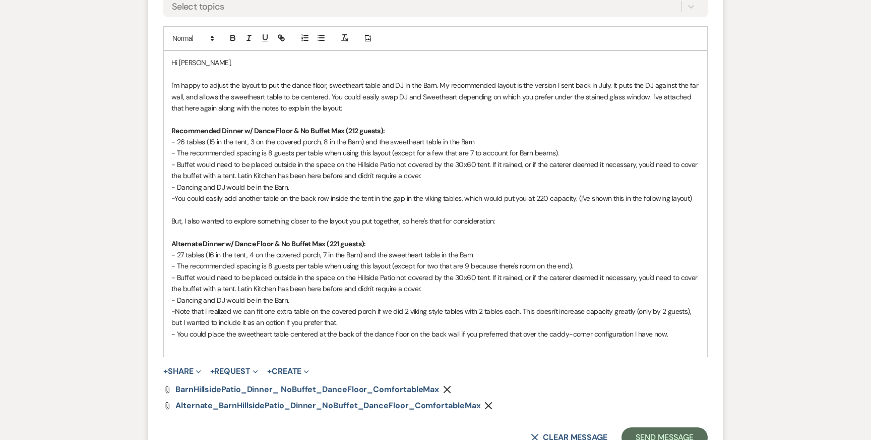
scroll to position [589, 0]
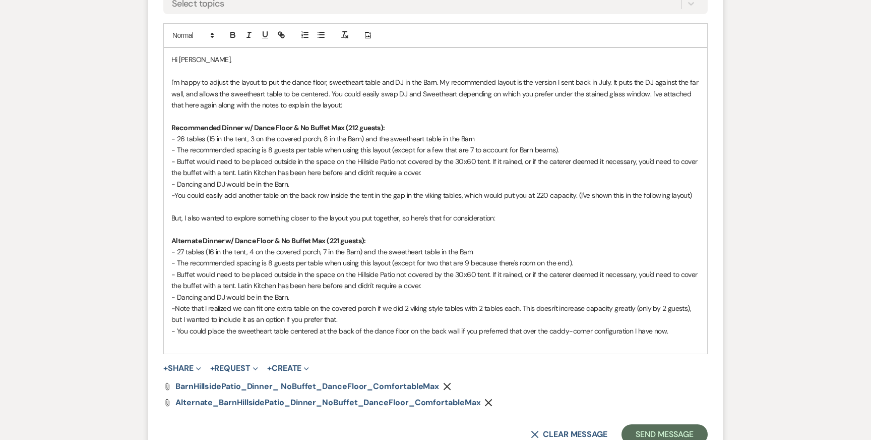
click at [532, 154] on p "- The recommended spacing is 8 guests per table when using this layout (except …" at bounding box center [435, 149] width 528 height 11
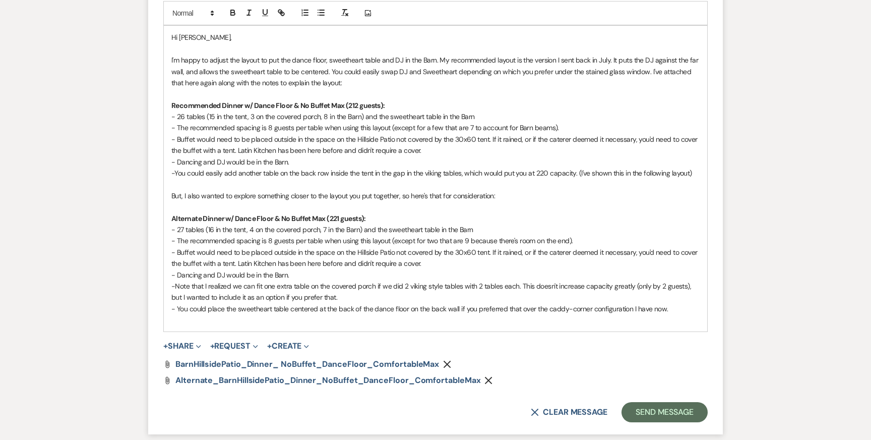
scroll to position [627, 0]
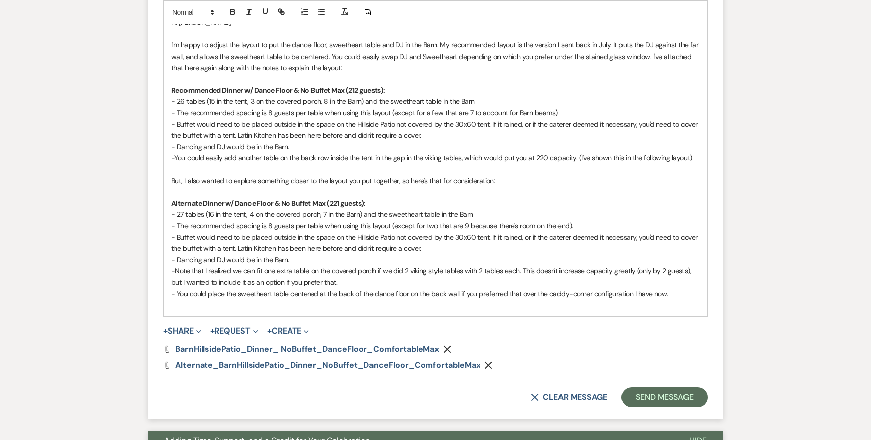
click at [472, 306] on p at bounding box center [435, 304] width 528 height 11
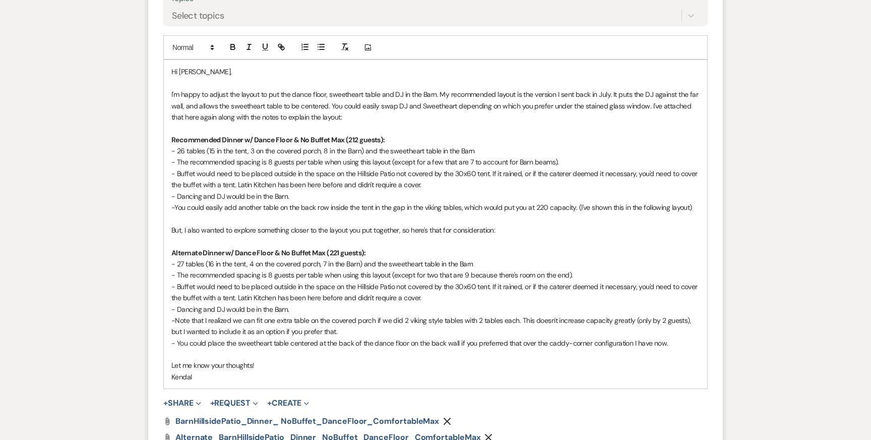
scroll to position [542, 0]
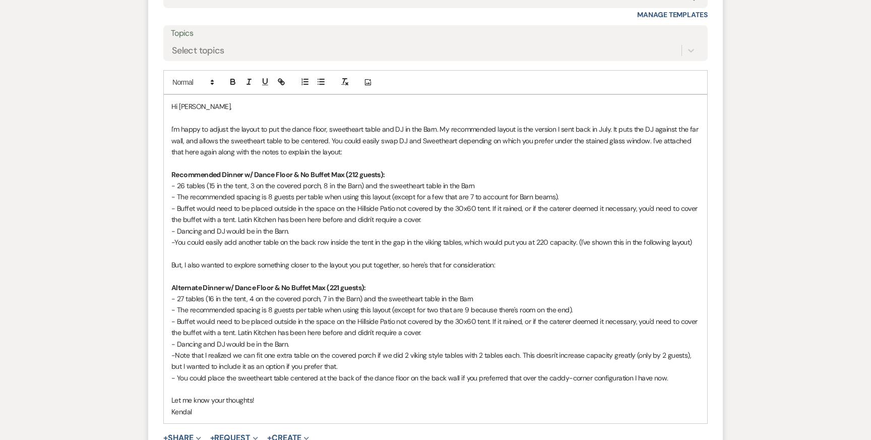
click at [293, 388] on p at bounding box center [435, 388] width 528 height 11
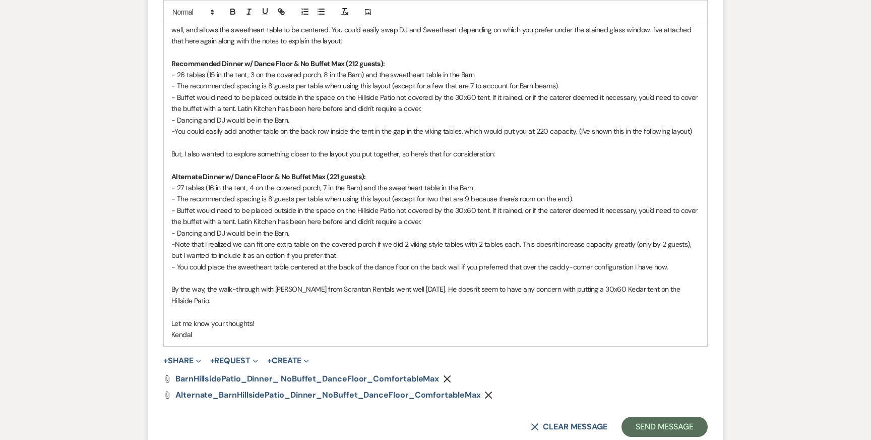
scroll to position [654, 0]
click at [253, 317] on p "Let me know your thoughts!" at bounding box center [435, 322] width 528 height 11
click at [467, 257] on p "- Note that I realized we can fit one extra table on the covered porch if we di…" at bounding box center [435, 249] width 528 height 23
click at [655, 416] on button "Send Message" at bounding box center [665, 426] width 86 height 20
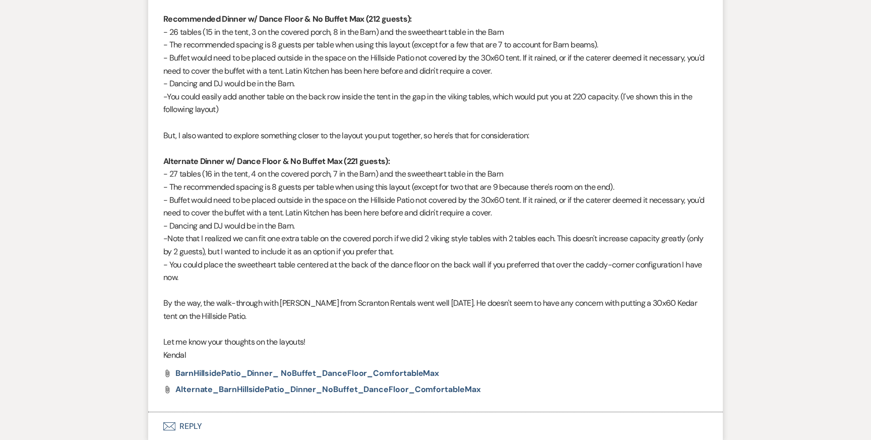
scroll to position [534, 0]
click at [345, 389] on span "Alternate_BarnHillsidePatio_Dinner_NoBuffet_DanceFloor_ComfortableMax" at bounding box center [327, 387] width 305 height 11
